Goal: Find specific page/section: Find specific page/section

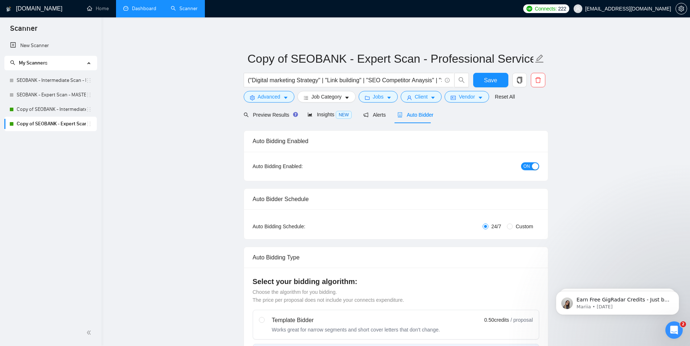
click at [135, 5] on link "Dashboard" at bounding box center [139, 8] width 33 height 6
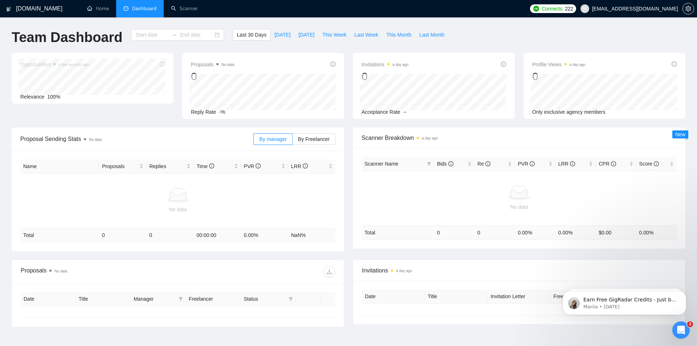
type input "[DATE]"
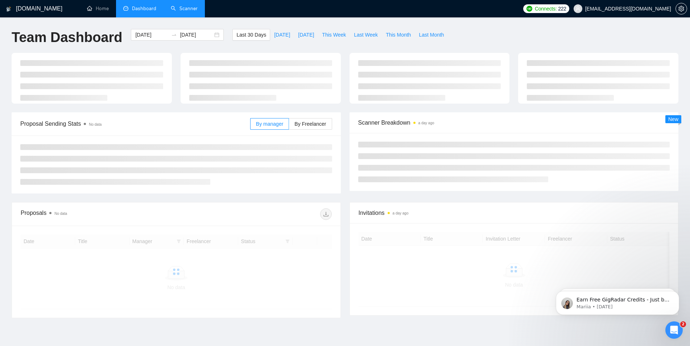
click at [186, 9] on link "Scanner" at bounding box center [184, 8] width 27 height 6
